Goal: Information Seeking & Learning: Learn about a topic

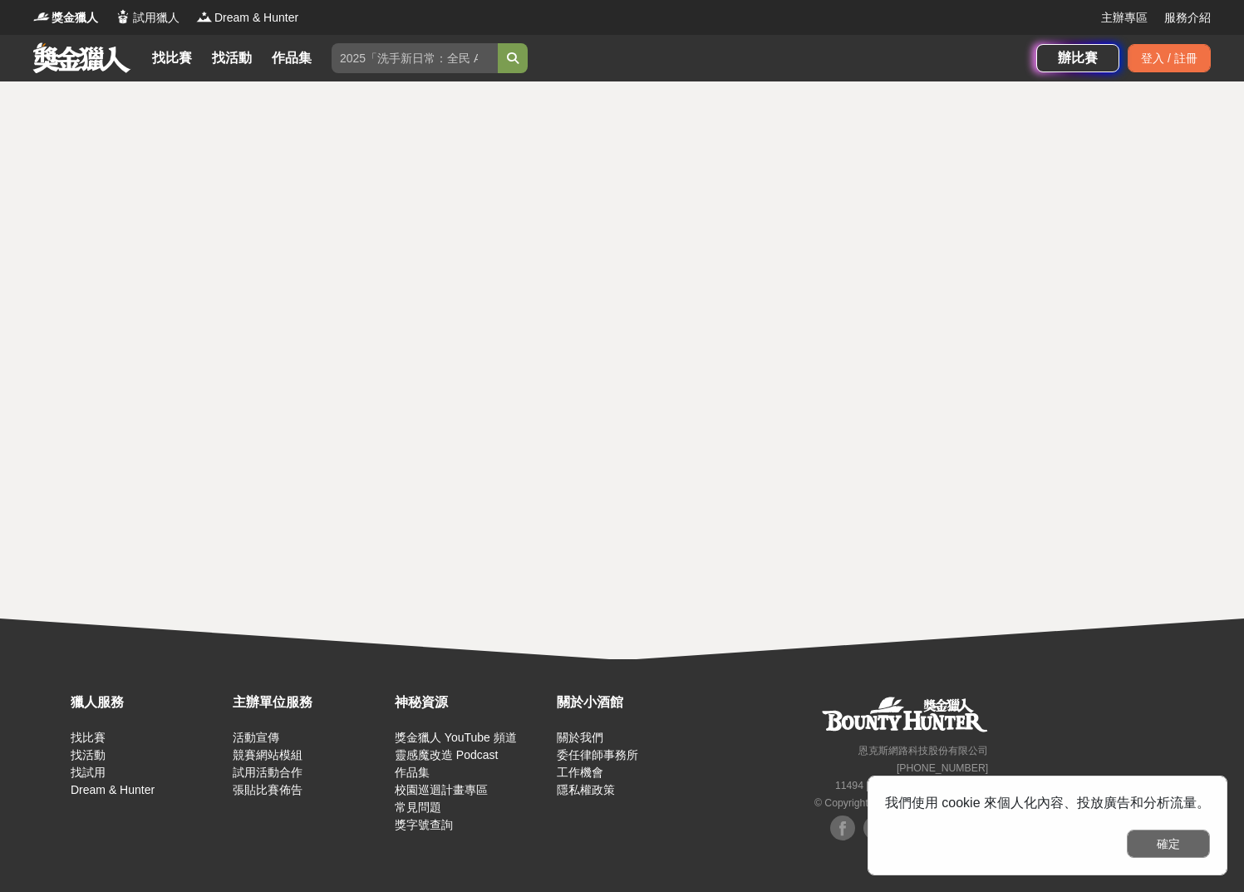
click at [1168, 840] on button "確定" at bounding box center [1168, 844] width 83 height 28
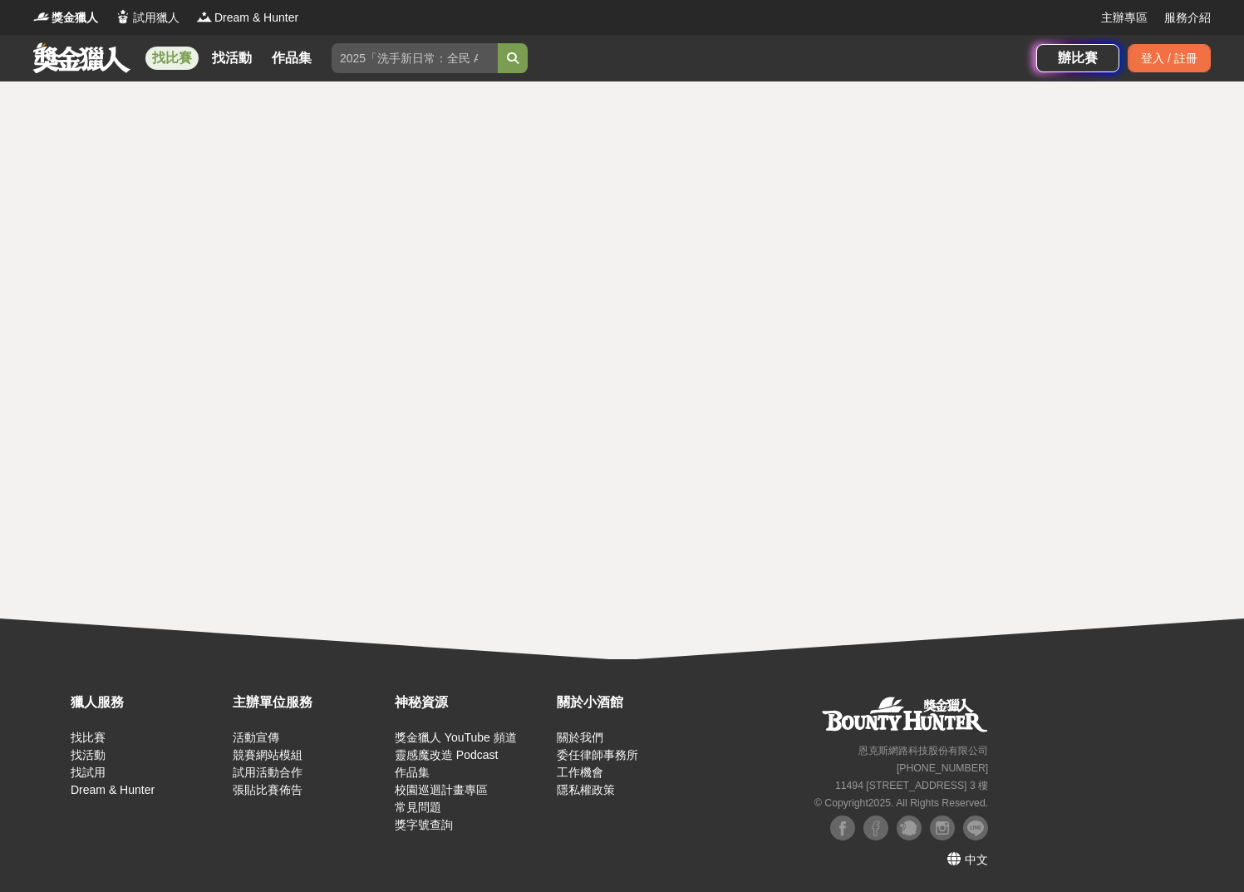
click at [165, 63] on link "找比賽" at bounding box center [171, 58] width 53 height 23
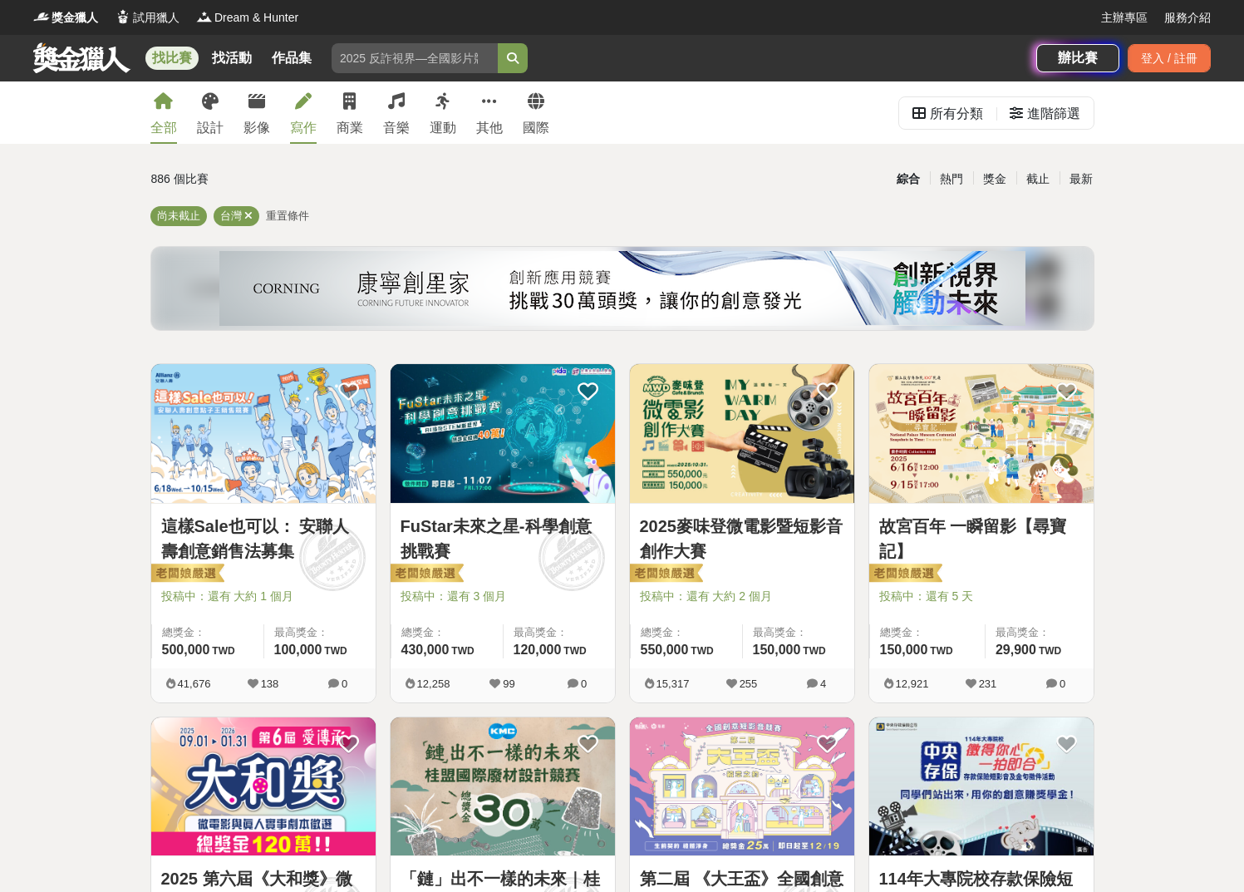
click at [298, 123] on div "寫作" at bounding box center [303, 128] width 27 height 20
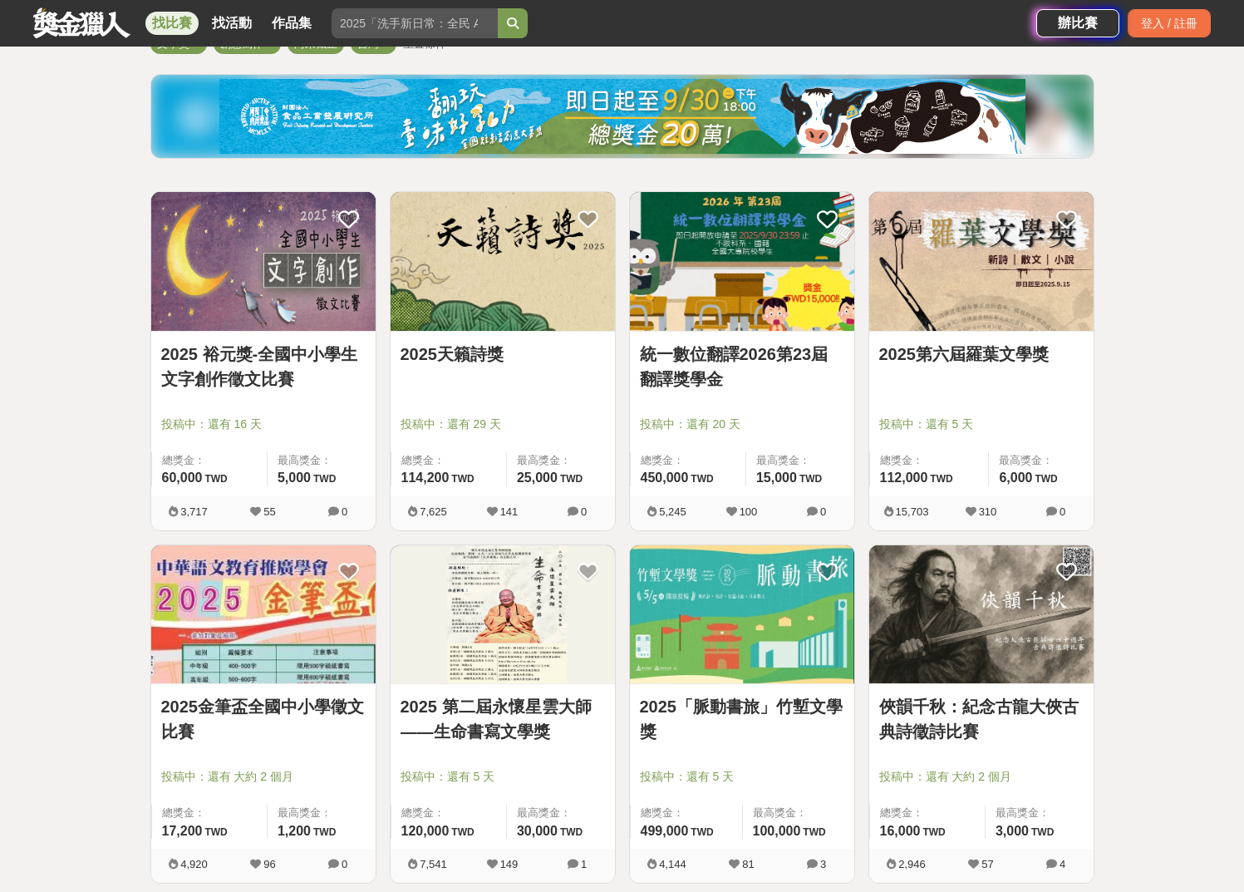
scroll to position [257, 0]
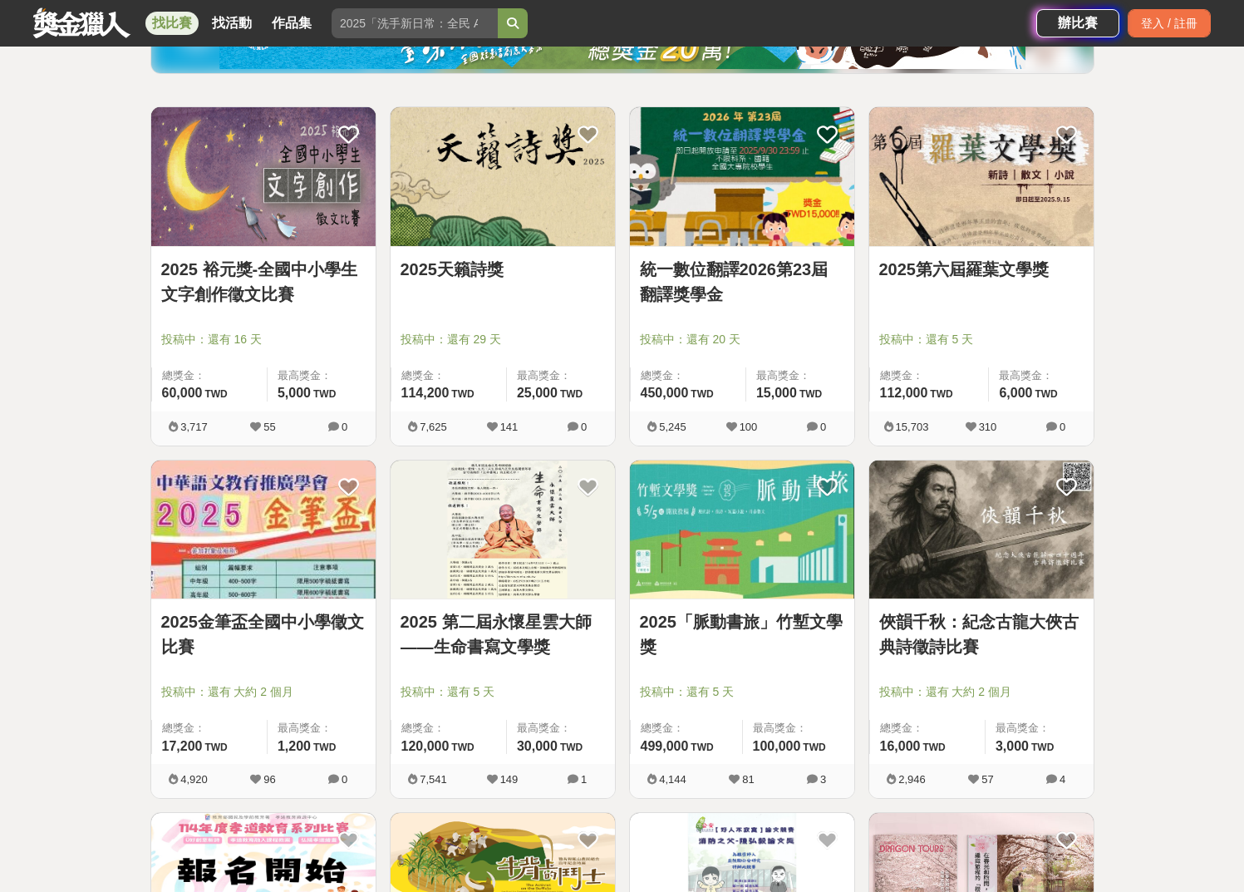
click at [997, 266] on link "2025第六屆羅葉文學獎" at bounding box center [981, 269] width 204 height 25
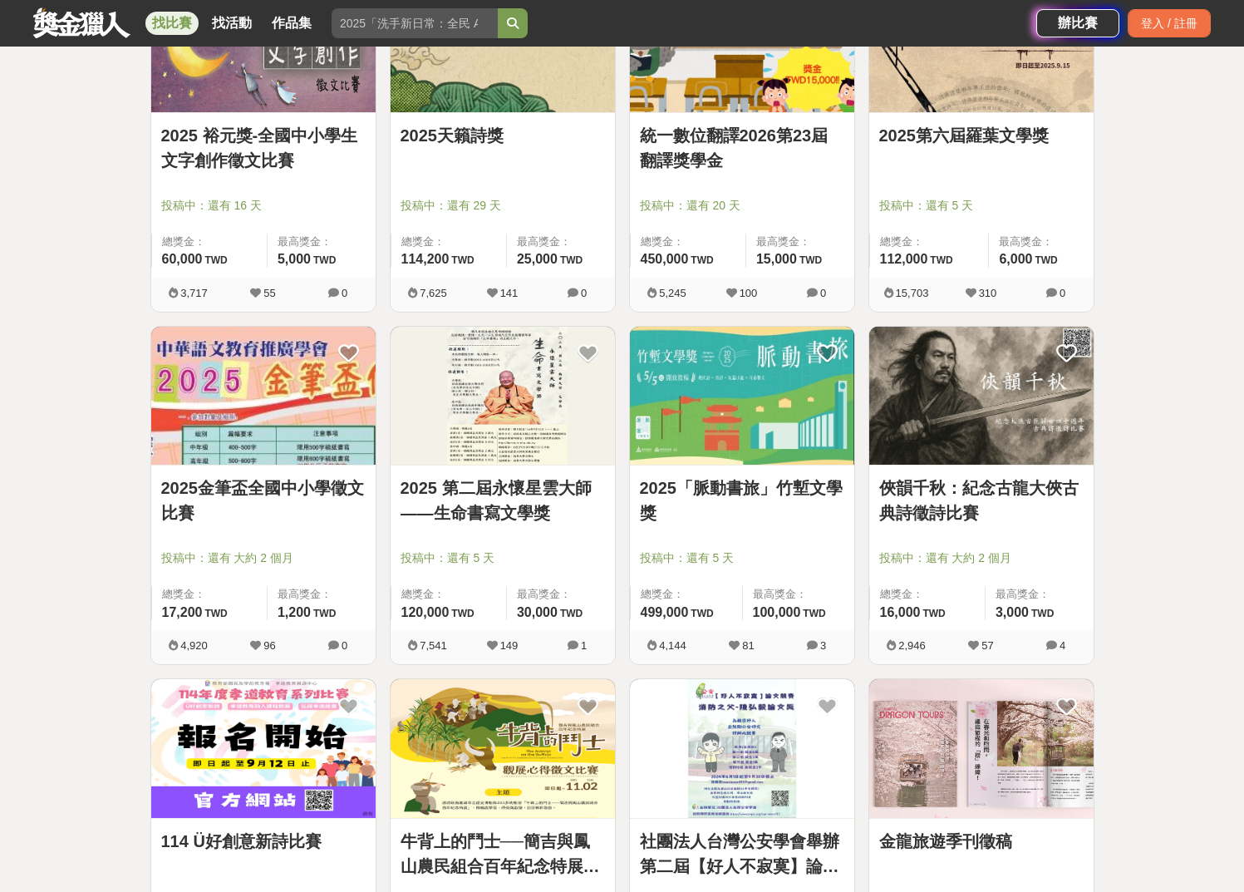
scroll to position [536, 0]
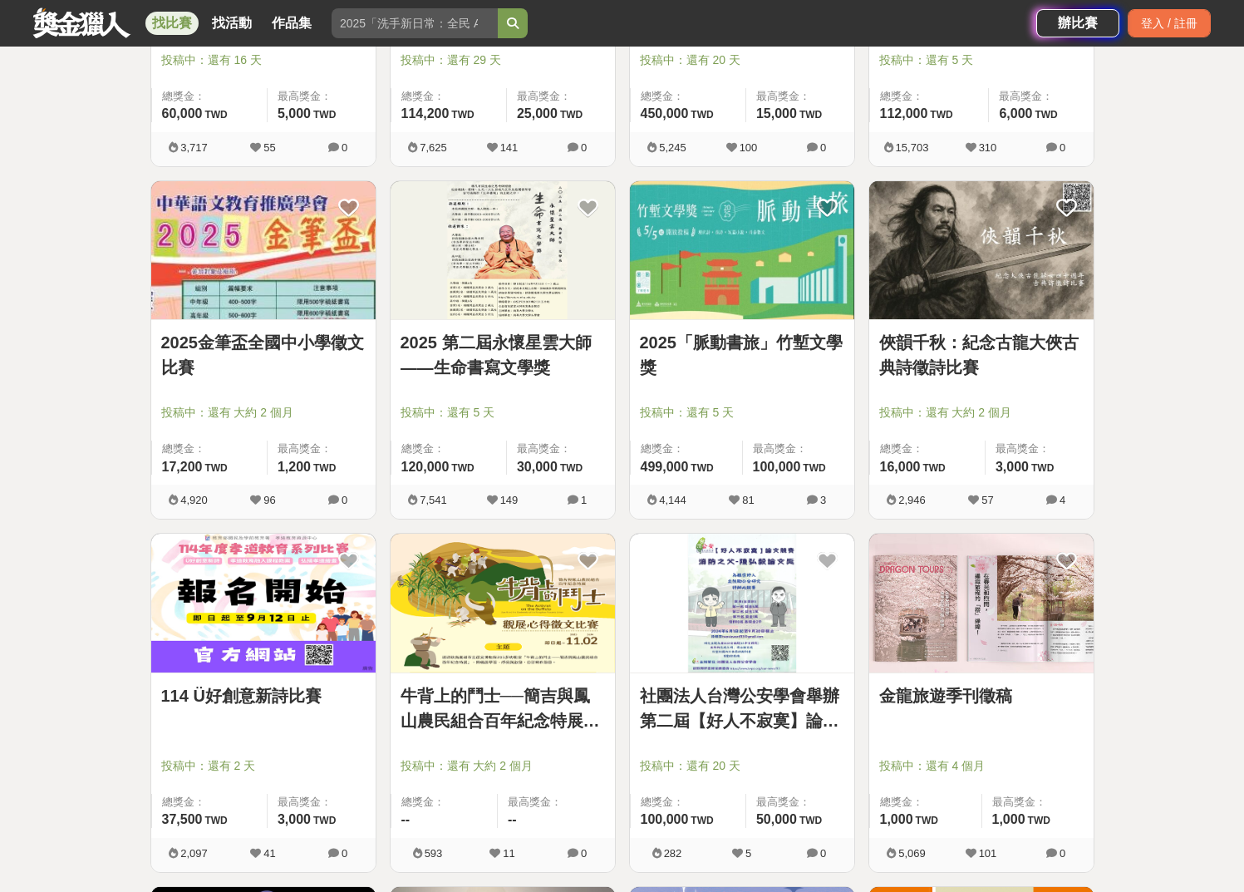
click at [498, 353] on link "2025 第二屆永懷星雲大師——生命書寫文學獎" at bounding box center [503, 355] width 204 height 50
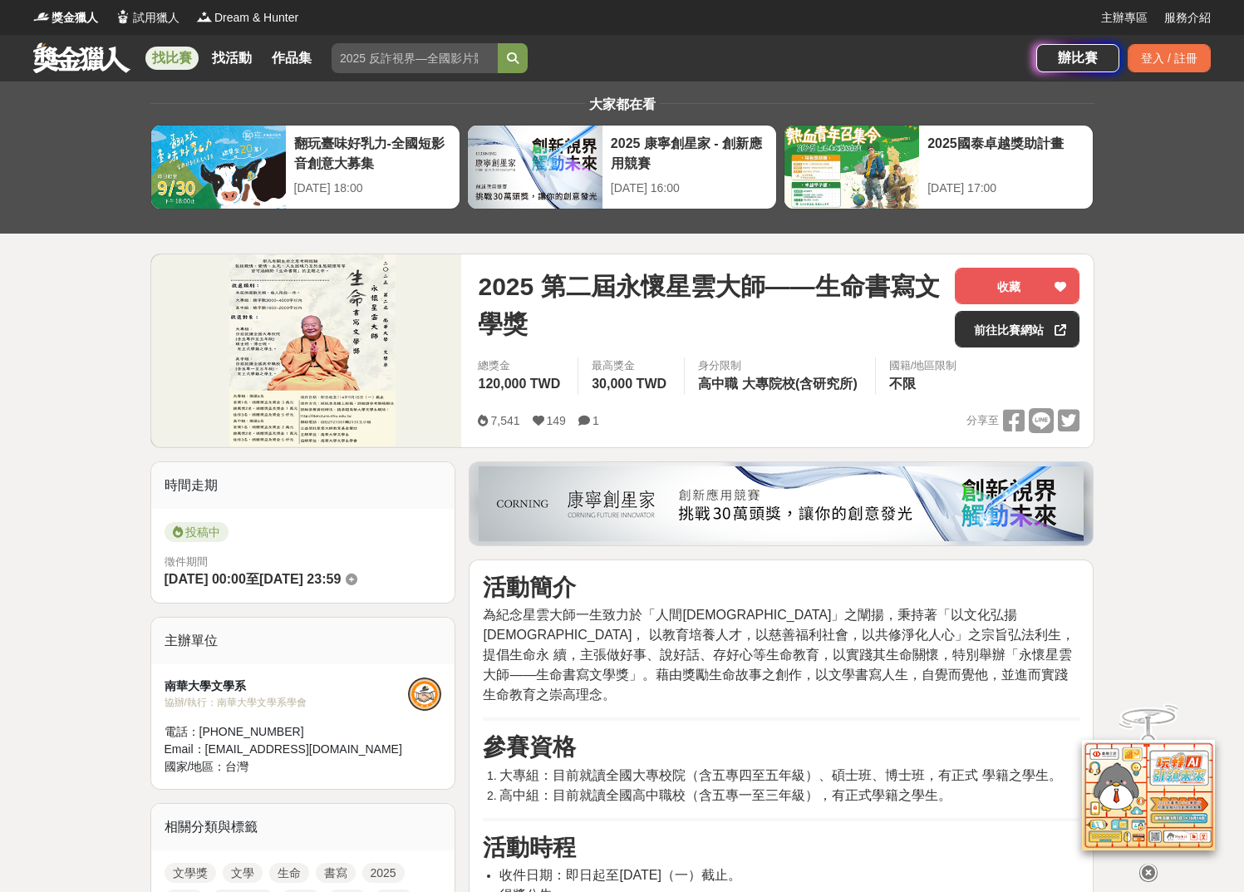
scroll to position [119, 0]
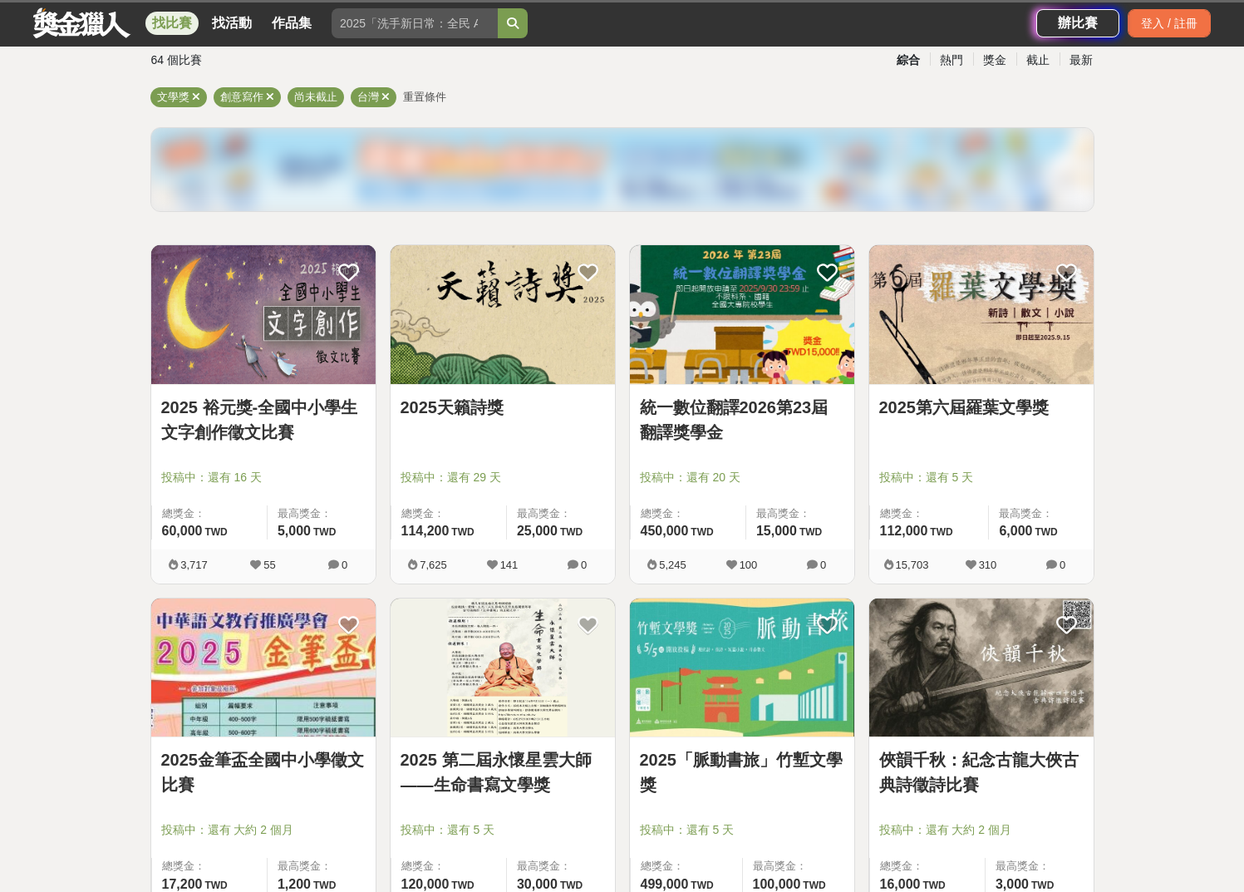
scroll to position [536, 0]
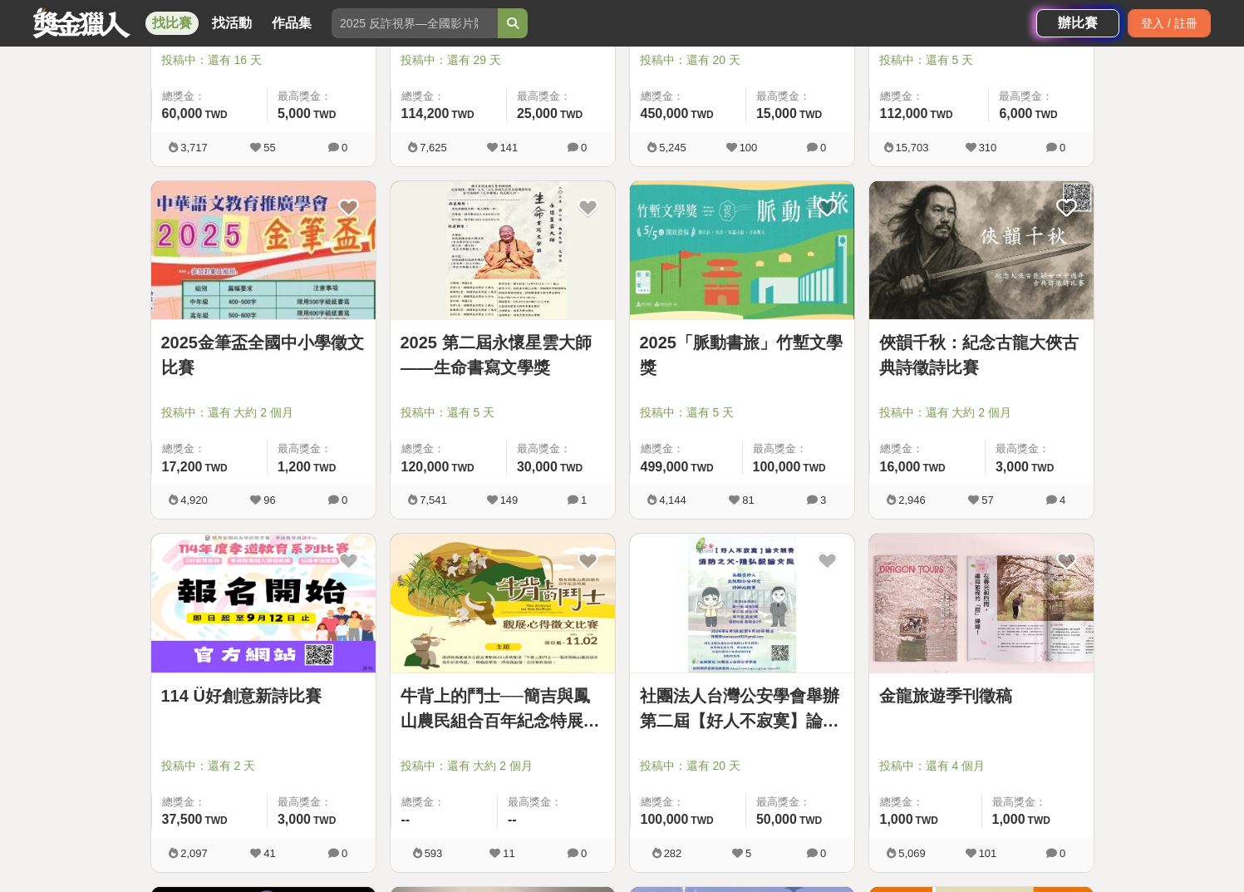
click at [801, 396] on div at bounding box center [747, 389] width 214 height 20
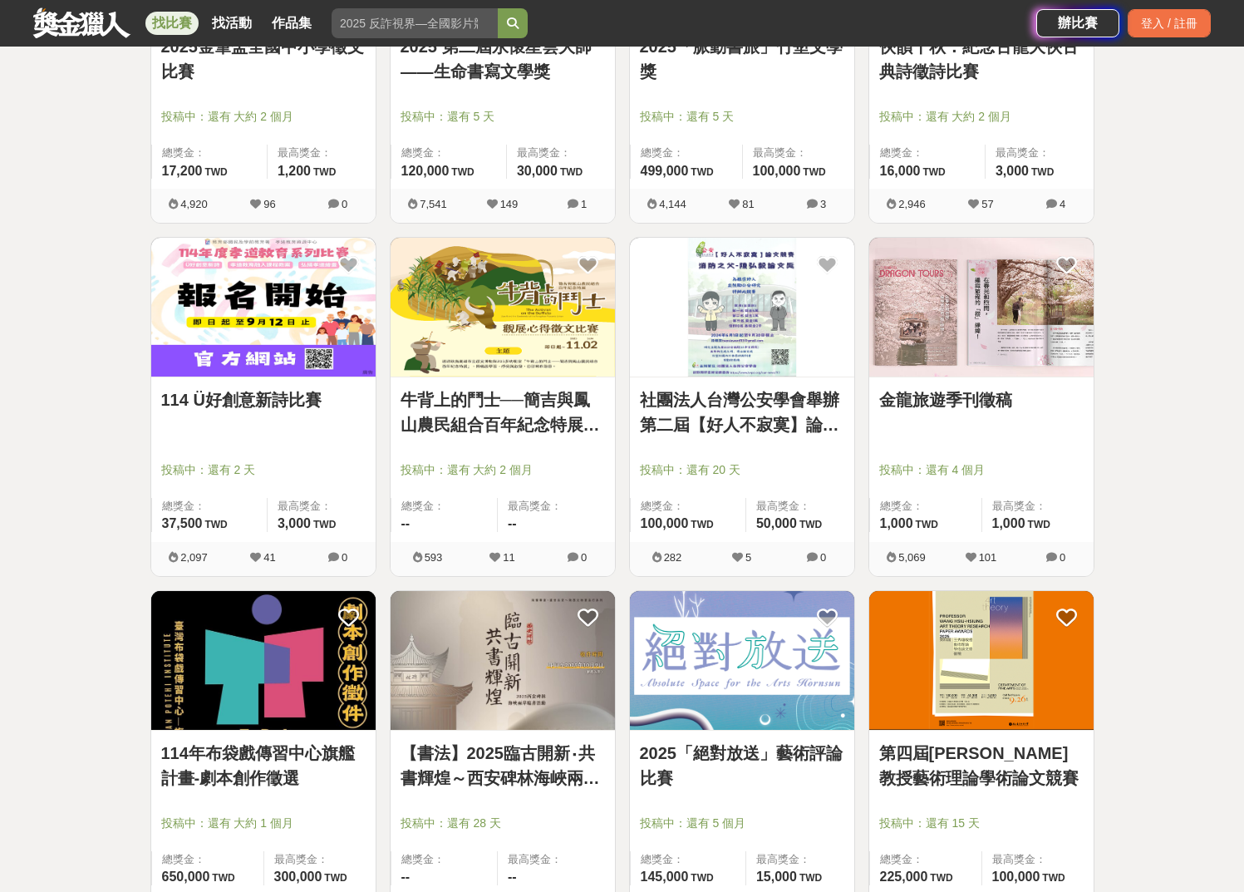
click at [290, 401] on link "114 Ü好創意新詩比賽" at bounding box center [263, 399] width 204 height 25
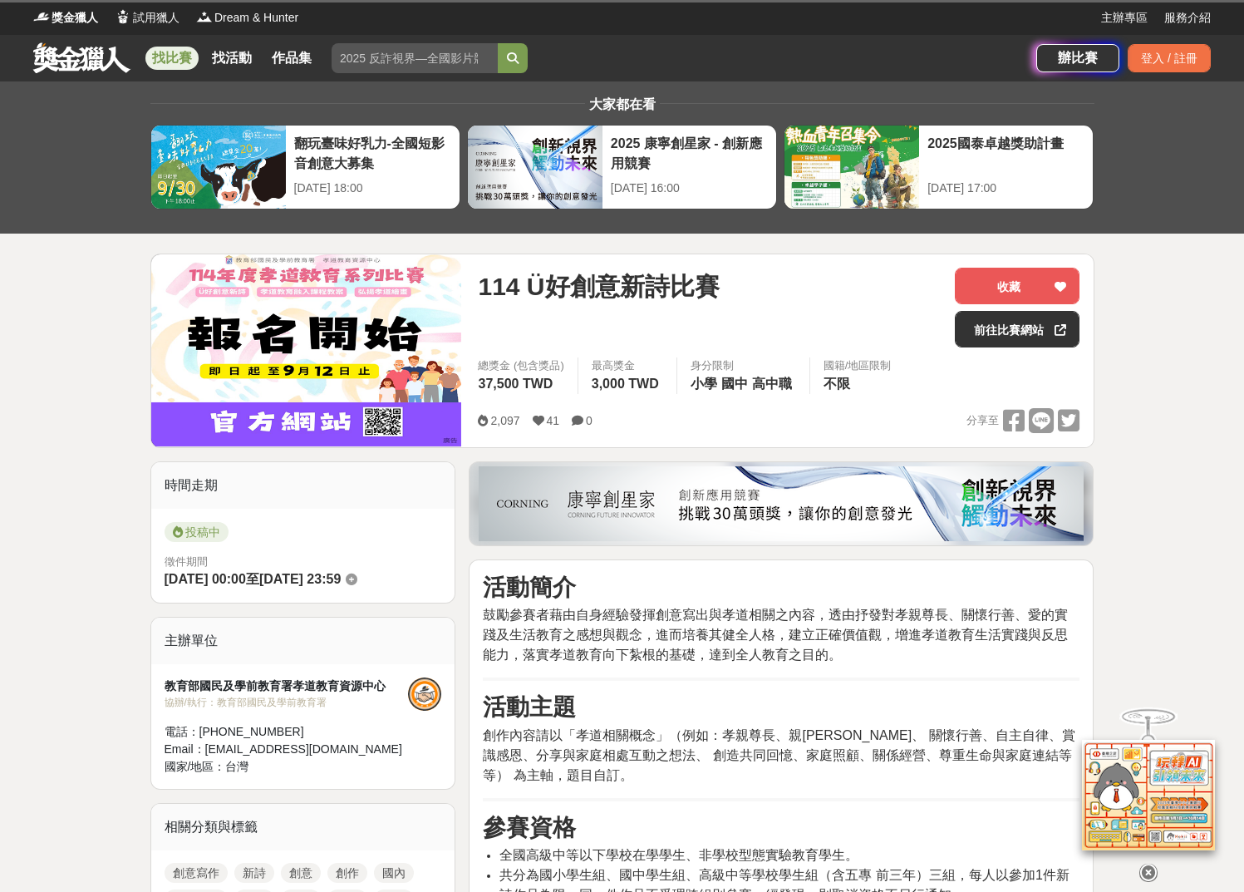
scroll to position [275, 0]
